Goal: Transaction & Acquisition: Purchase product/service

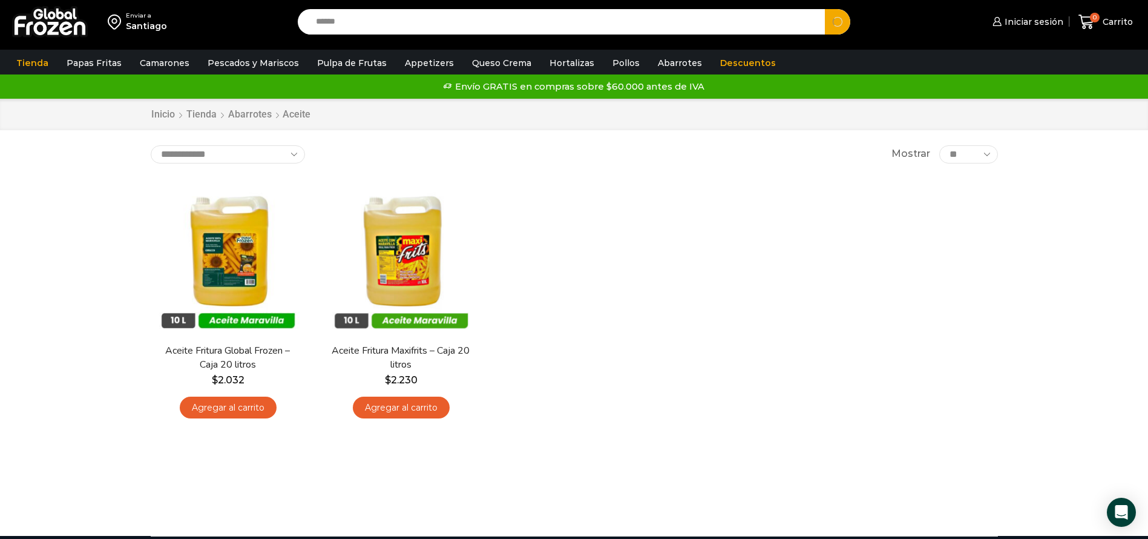
type input "******"
click at [825, 9] on button "Search" at bounding box center [837, 21] width 25 height 25
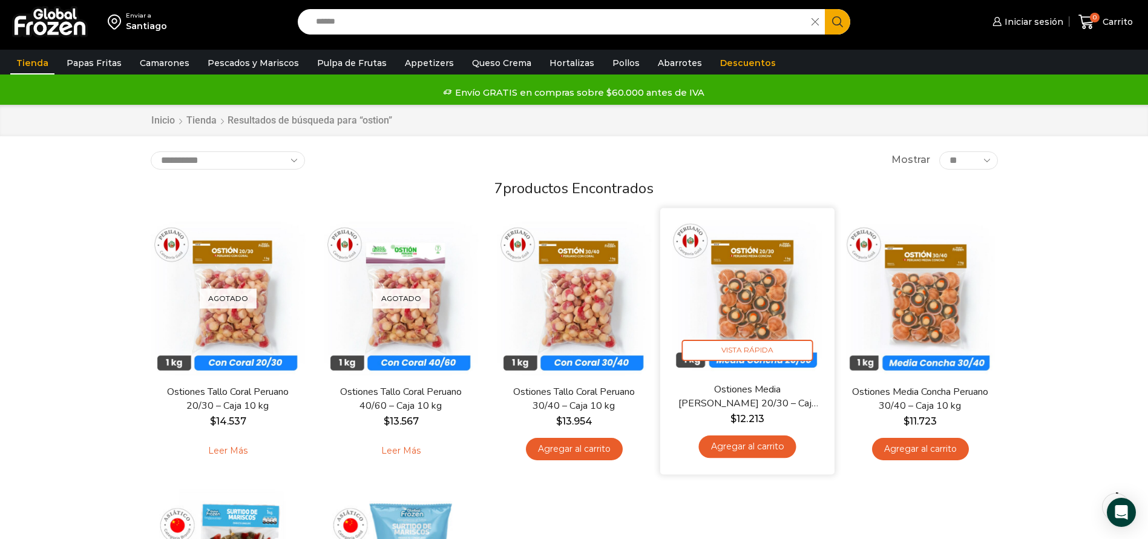
scroll to position [272, 0]
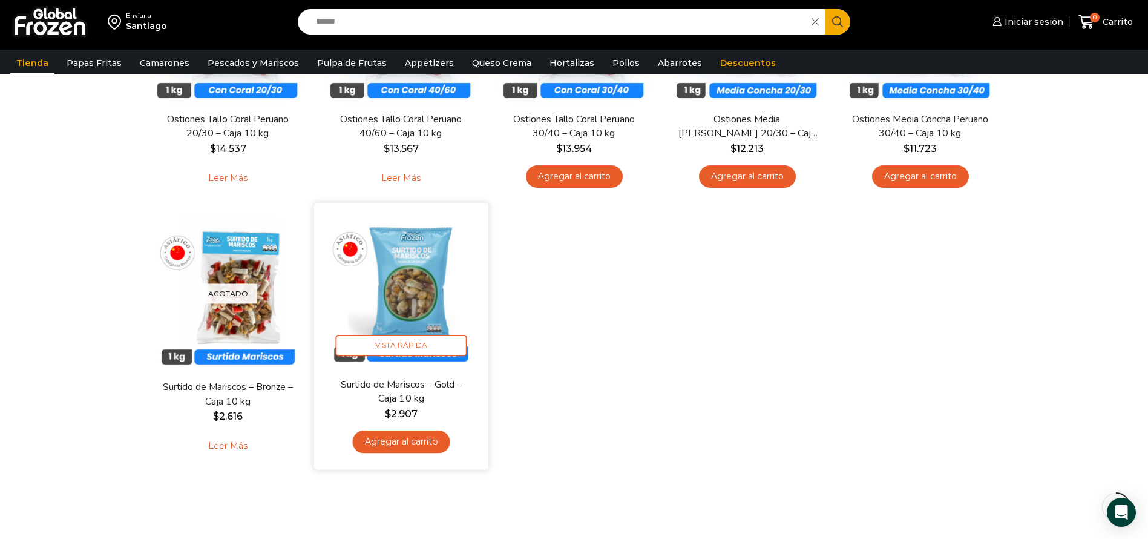
click at [407, 296] on img at bounding box center [401, 290] width 156 height 156
